Goal: Find specific page/section: Find specific page/section

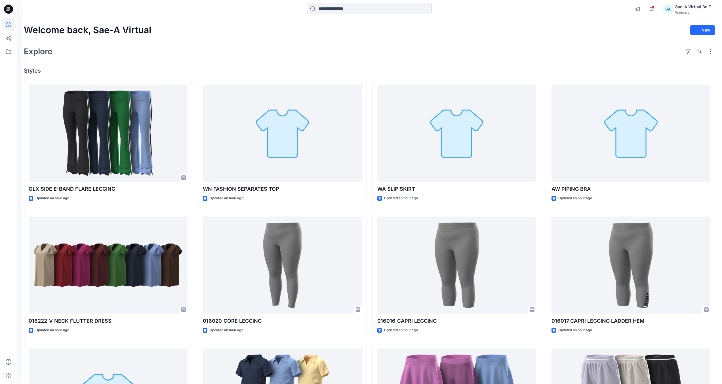
click at [368, 9] on input at bounding box center [369, 8] width 125 height 11
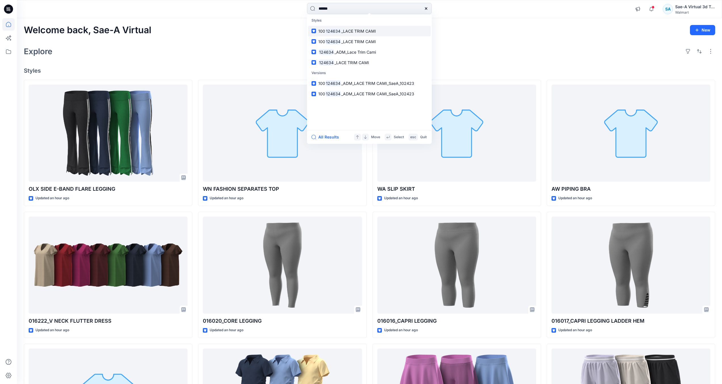
type input "******"
click at [368, 27] on link "100 124634 _LACE TRIM CAMI" at bounding box center [369, 31] width 123 height 11
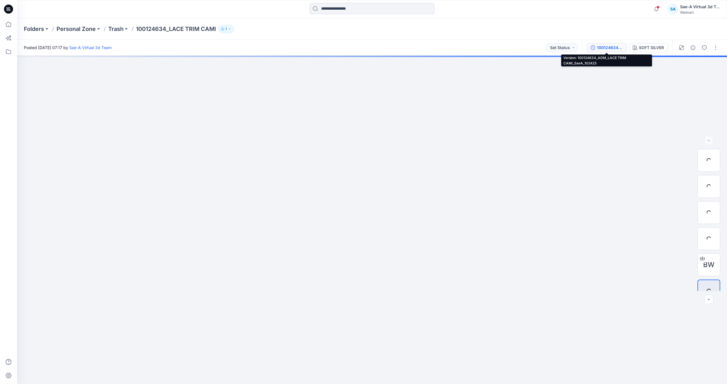
click at [606, 48] on div "100124634_ADM_LACE TRIM CAMI_SaeA_102423" at bounding box center [610, 48] width 26 height 6
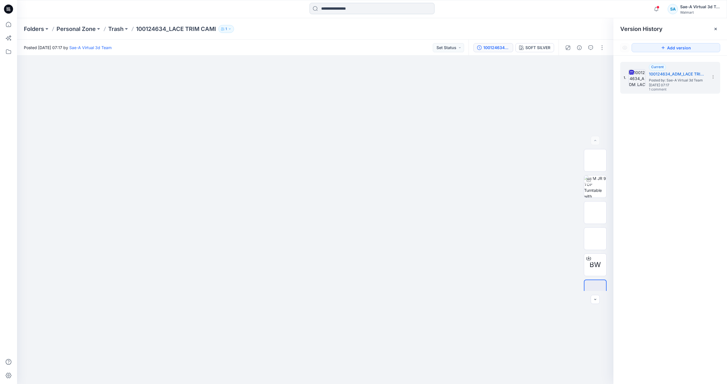
click at [379, 11] on input at bounding box center [371, 8] width 125 height 11
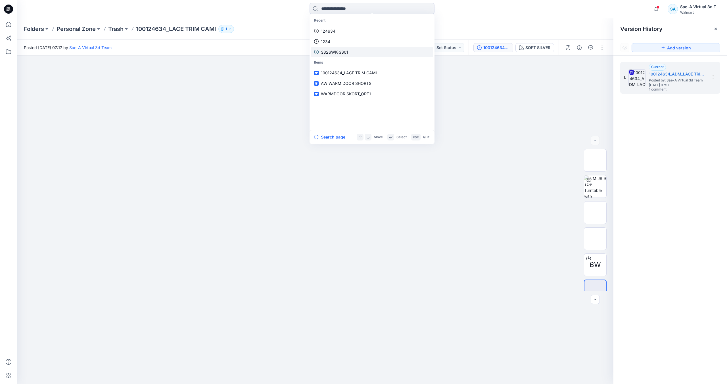
click at [340, 30] on link "124634" at bounding box center [371, 31] width 123 height 11
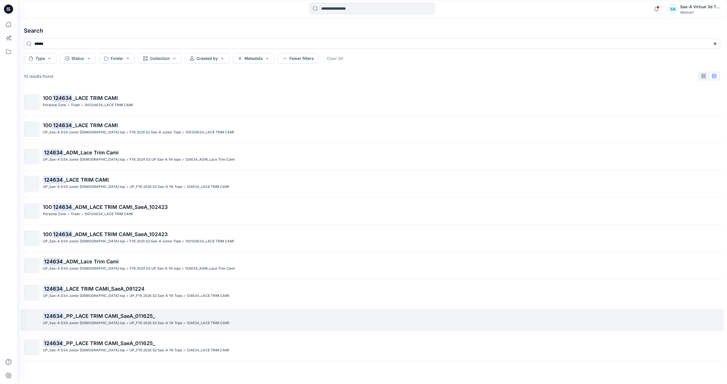
click at [129, 324] on p "UP_FYE 2026 S2 Sae-A YA Tops" at bounding box center [155, 323] width 53 height 6
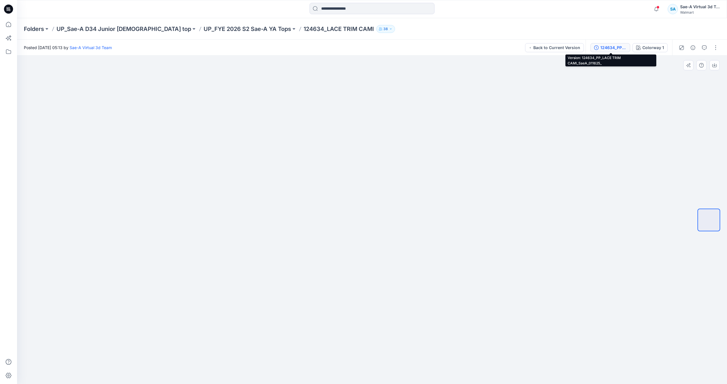
click at [596, 49] on icon "button" at bounding box center [596, 47] width 5 height 5
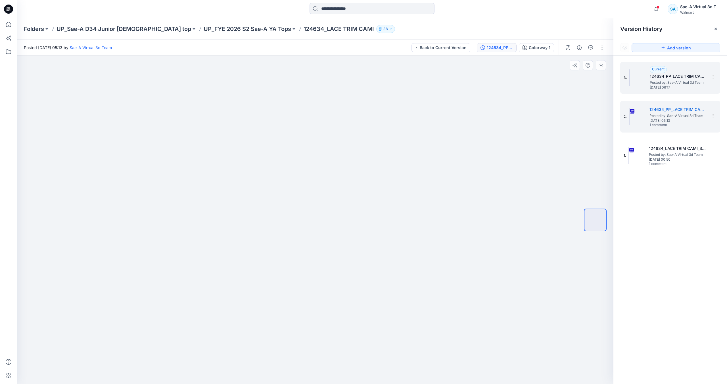
click at [685, 91] on div "3. Current 124634_PP_LACE TRIM CAMI_SaeA_011625_ Posted by: Sae-A Virtual 3d Te…" at bounding box center [665, 77] width 85 height 27
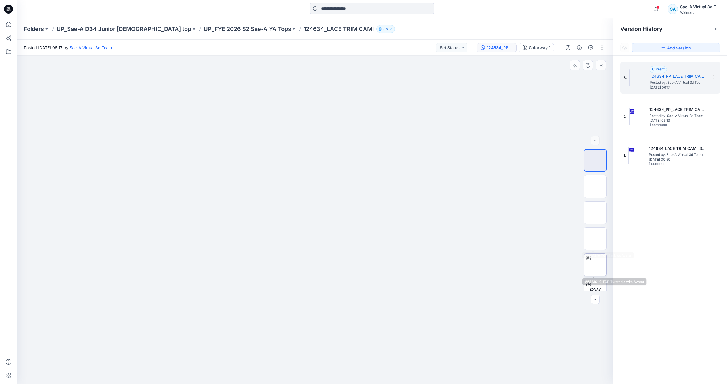
click at [595, 265] on img at bounding box center [595, 265] width 0 height 0
